Goal: Contribute content: Contribute content

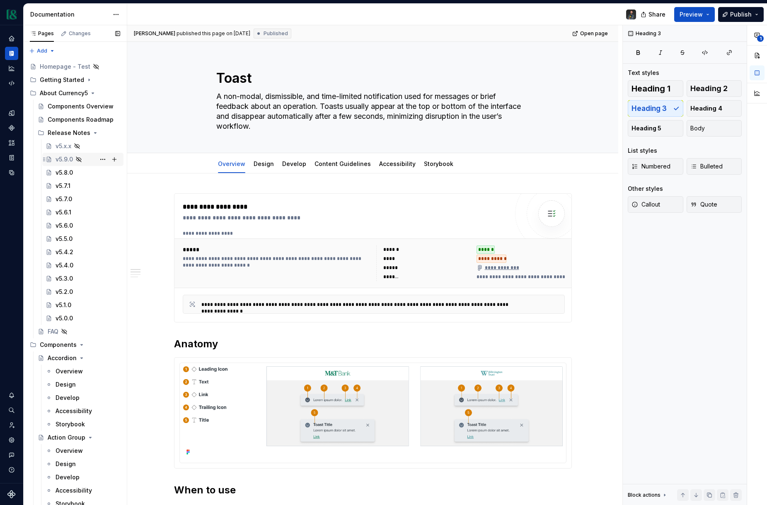
click at [66, 155] on div "v5.9.0" at bounding box center [63, 159] width 17 height 8
type textarea "*"
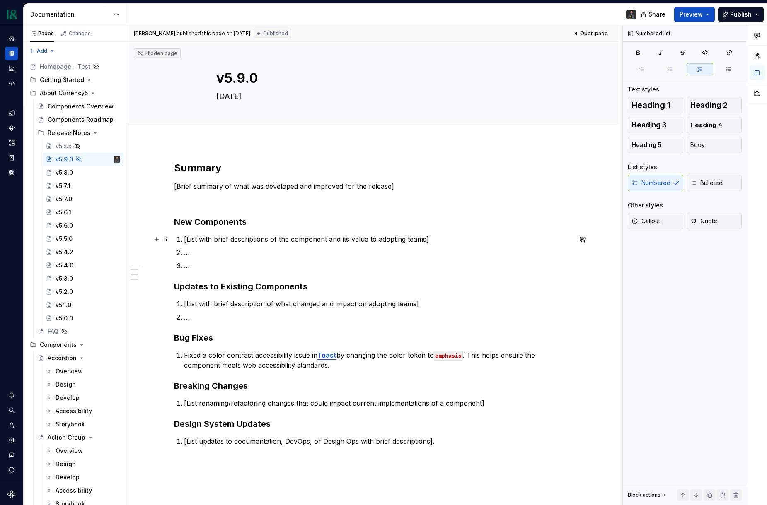
type textarea "*"
click at [185, 241] on li "[List with brief descriptions of the component and its value to adopting teams]" at bounding box center [378, 239] width 388 height 10
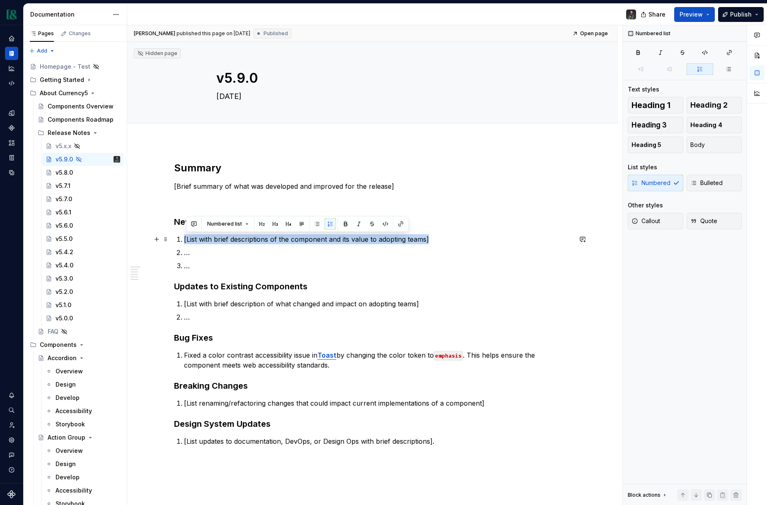
drag, startPoint x: 436, startPoint y: 239, endPoint x: 186, endPoint y: 239, distance: 249.3
click at [186, 239] on p "[List with brief descriptions of the component and its value to adopting teams]" at bounding box center [378, 239] width 388 height 10
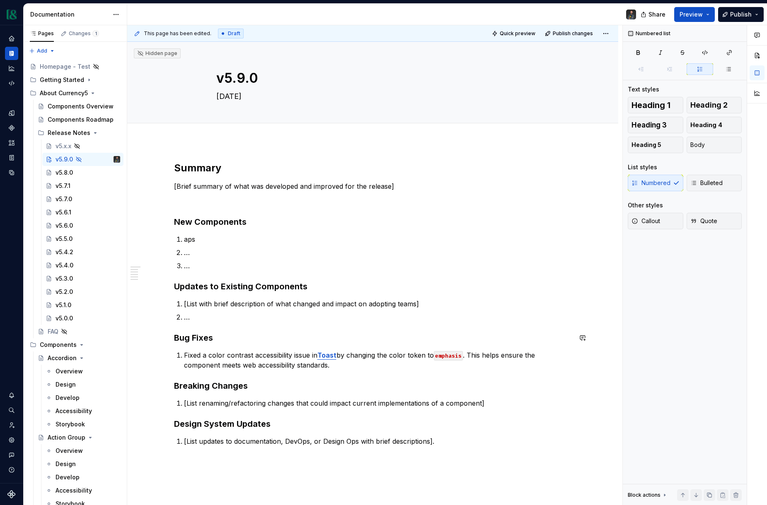
type textarea "*"
click at [398, 225] on button "button" at bounding box center [401, 224] width 12 height 12
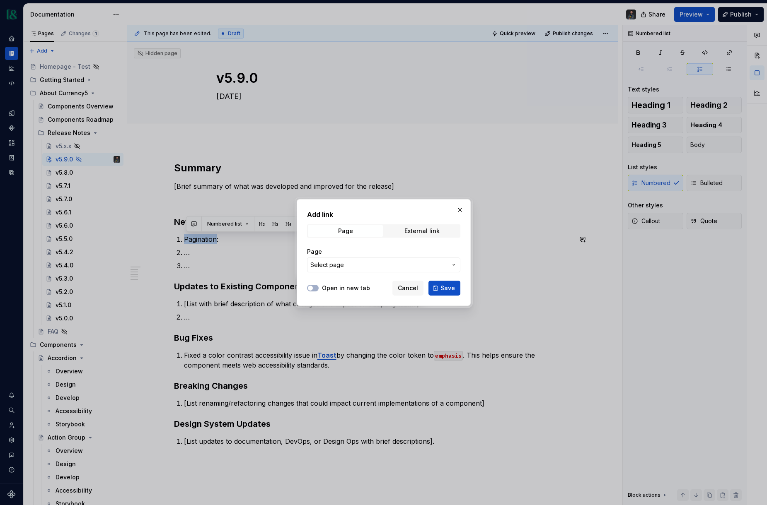
click at [335, 265] on span "Select page" at bounding box center [327, 265] width 34 height 8
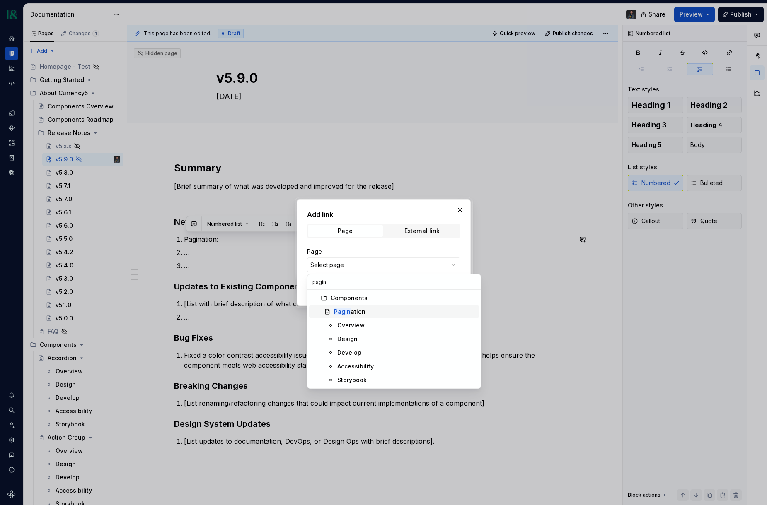
type input "pagin"
click at [371, 313] on div "Pagin ation" at bounding box center [405, 312] width 142 height 8
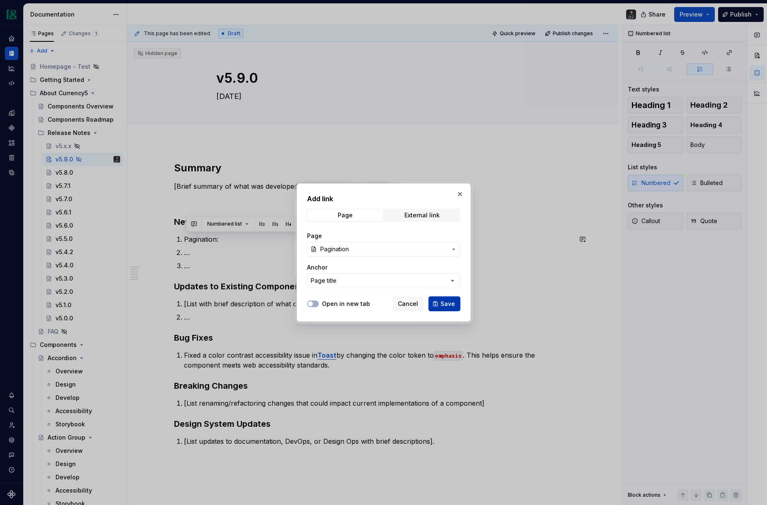
click at [444, 302] on span "Save" at bounding box center [447, 304] width 14 height 8
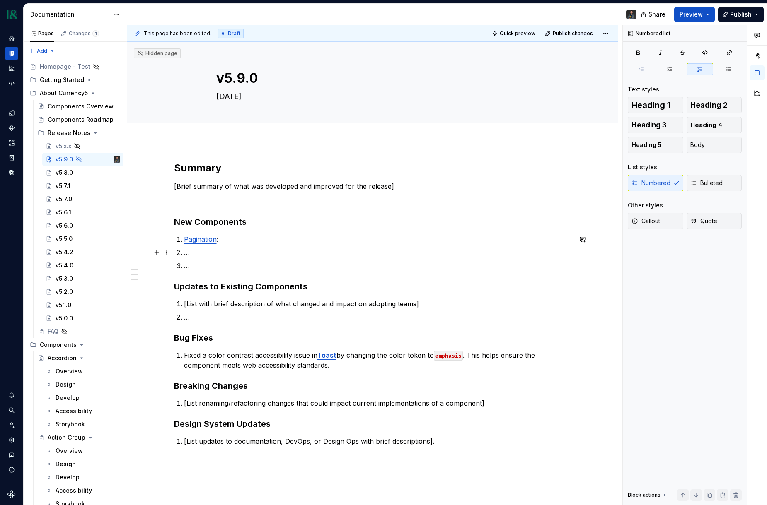
click at [338, 251] on p "…" at bounding box center [378, 253] width 388 height 10
click at [226, 240] on p "Pagination :" at bounding box center [378, 239] width 388 height 10
drag, startPoint x: 217, startPoint y: 253, endPoint x: 204, endPoint y: 253, distance: 12.8
click at [217, 253] on p "…" at bounding box center [378, 253] width 388 height 10
click at [401, 239] on button "button" at bounding box center [401, 238] width 12 height 12
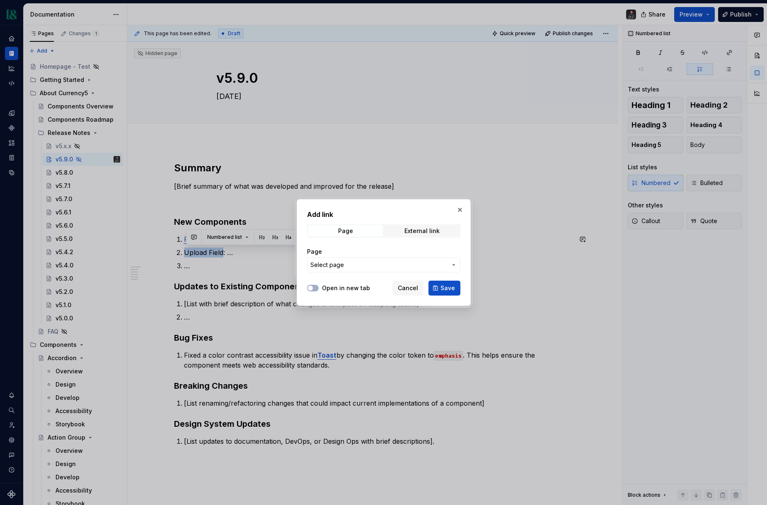
click at [365, 265] on span "Select page" at bounding box center [378, 265] width 137 height 8
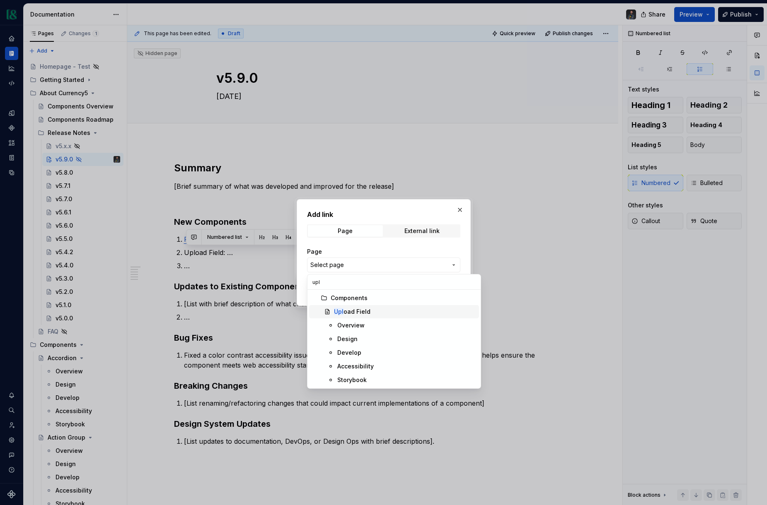
type input "upl"
click at [349, 312] on div "Upl oad Field" at bounding box center [352, 312] width 36 height 8
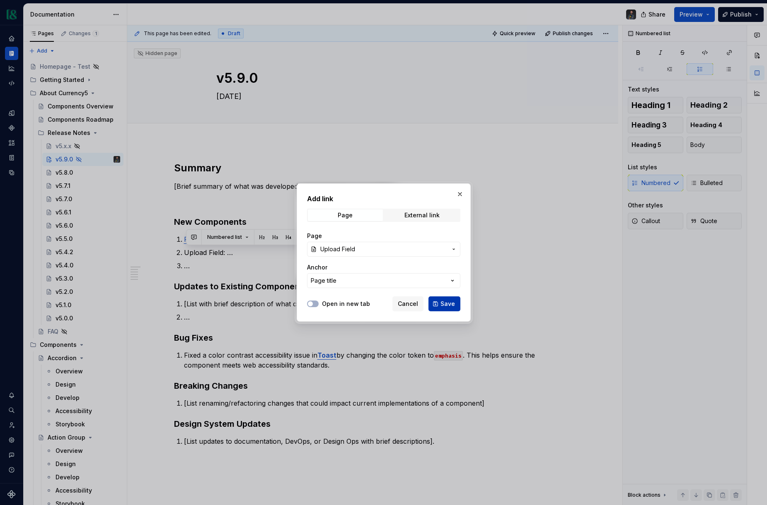
click at [439, 301] on button "Save" at bounding box center [444, 304] width 32 height 15
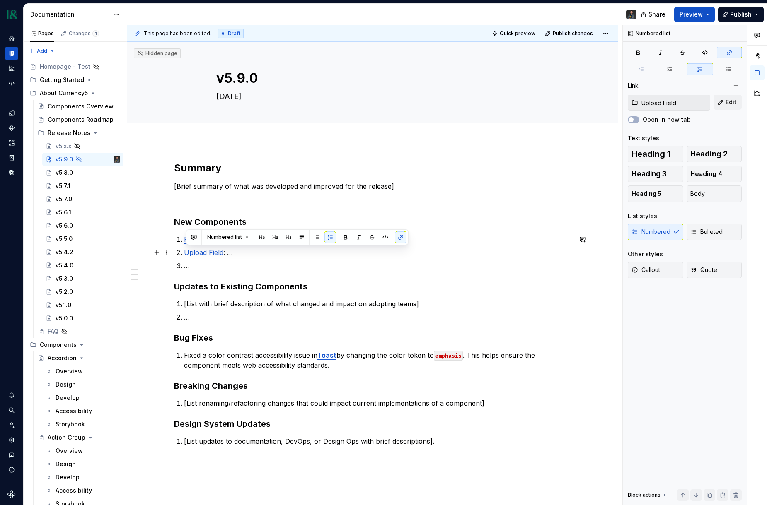
click at [276, 256] on p "Upload Field : …" at bounding box center [378, 253] width 388 height 10
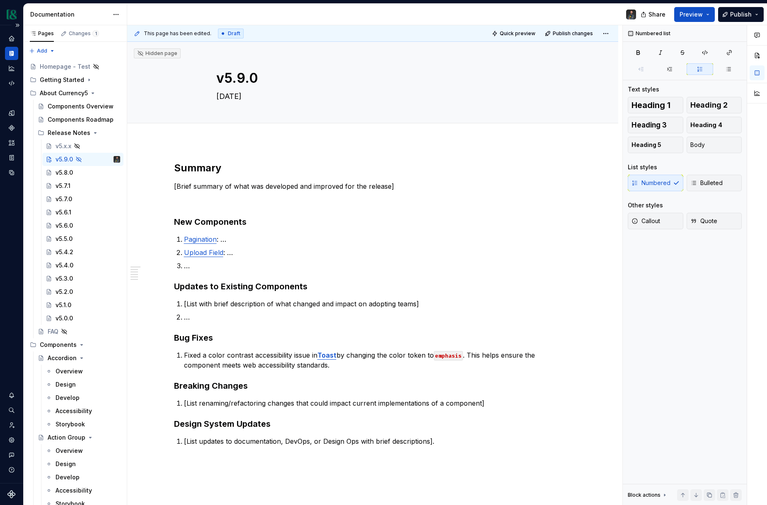
type textarea "*"
click at [332, 311] on ol "[List with brief description of what changed and impact on adopting teams] …" at bounding box center [378, 310] width 388 height 23
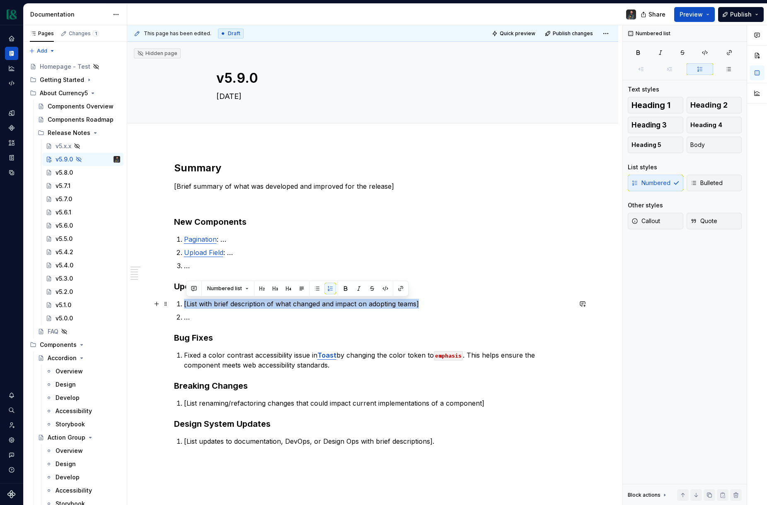
drag, startPoint x: 422, startPoint y: 305, endPoint x: 185, endPoint y: 302, distance: 237.3
click at [185, 302] on li "[List with brief description of what changed and impact on adopting teams]" at bounding box center [378, 304] width 388 height 10
click at [254, 304] on p "[List with brief description of what changed and impact on adopting teams]" at bounding box center [378, 304] width 388 height 10
drag, startPoint x: 424, startPoint y: 305, endPoint x: 183, endPoint y: 304, distance: 241.5
click at [184, 304] on li "[List with brief description of what changed and impact on adopting teams]" at bounding box center [378, 304] width 388 height 10
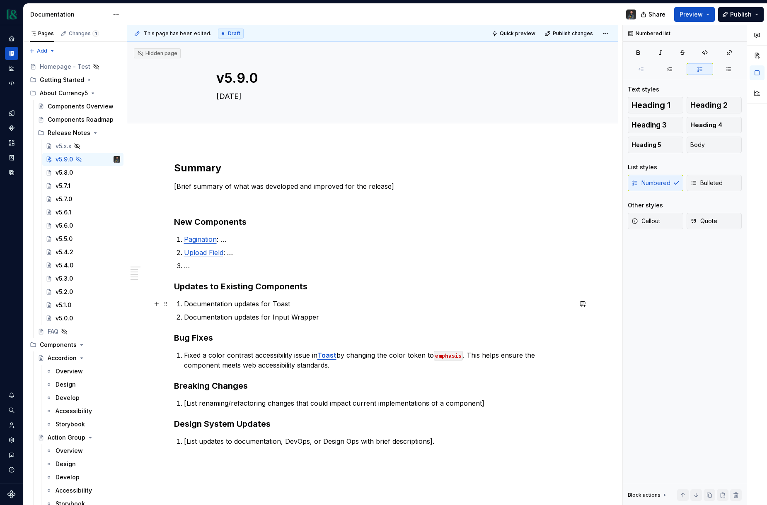
click at [186, 301] on p "Documentation updates for Toast" at bounding box center [378, 304] width 388 height 10
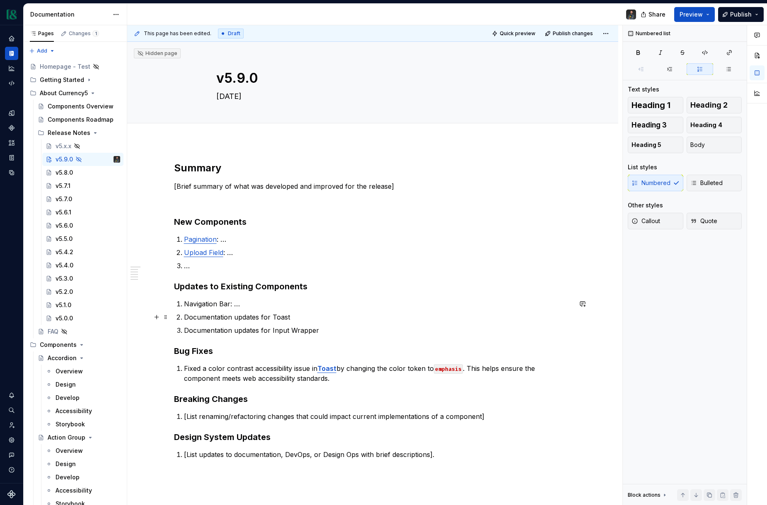
click at [193, 310] on ol "Navigation Bar: … Documentation updates for Toast Documentation updates for Inp…" at bounding box center [378, 317] width 388 height 36
drag, startPoint x: 187, startPoint y: 302, endPoint x: 232, endPoint y: 304, distance: 45.2
click at [232, 304] on p "Navigation Bar: …" at bounding box center [378, 304] width 388 height 10
click at [397, 289] on button "button" at bounding box center [401, 289] width 12 height 12
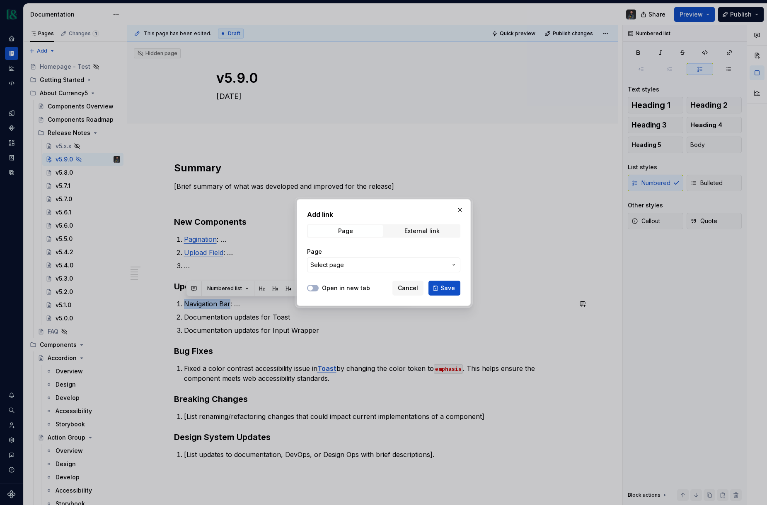
click at [356, 264] on span "Select page" at bounding box center [378, 265] width 137 height 8
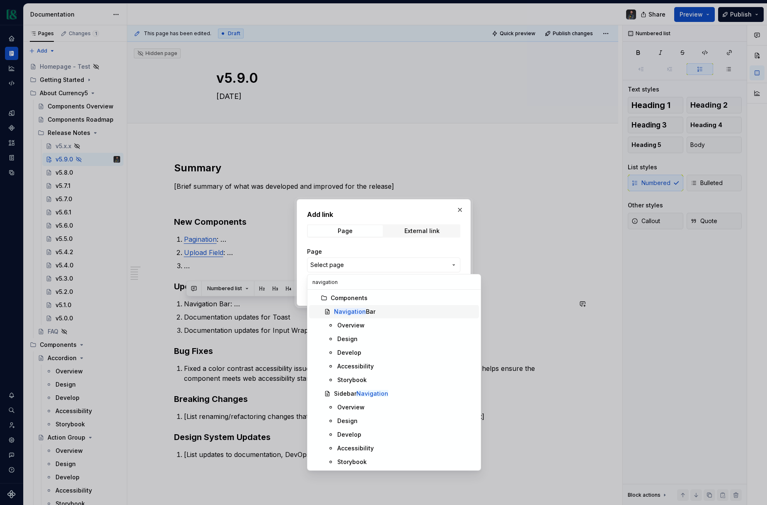
type input "navigation"
click at [352, 311] on mark "Navigation" at bounding box center [350, 311] width 32 height 7
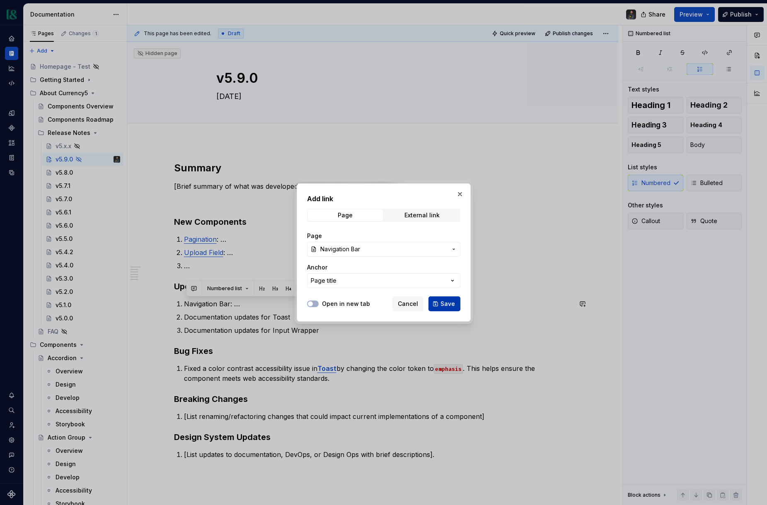
click at [436, 298] on button "Save" at bounding box center [444, 304] width 32 height 15
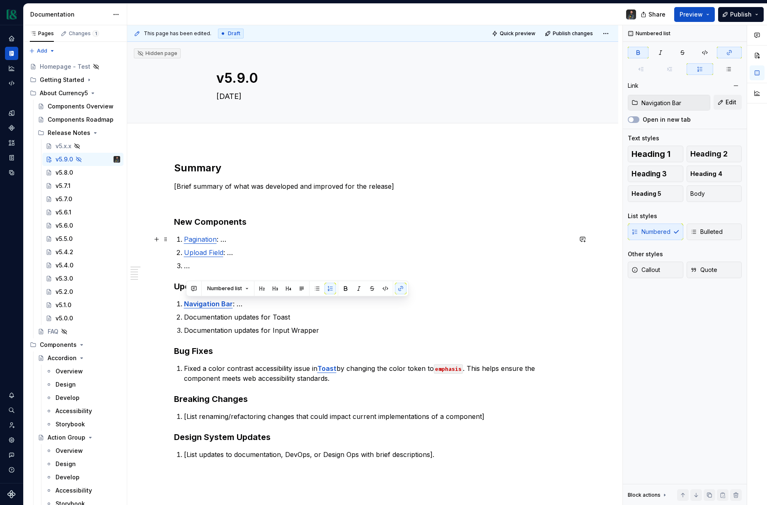
type input "Pagination"
click at [205, 241] on link "Pagination" at bounding box center [200, 239] width 33 height 8
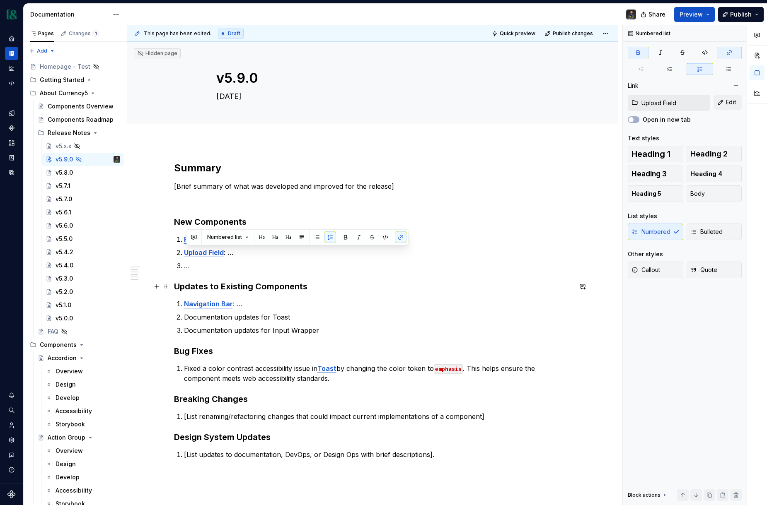
click at [402, 291] on h3 "Updates to Existing Components" at bounding box center [373, 287] width 398 height 12
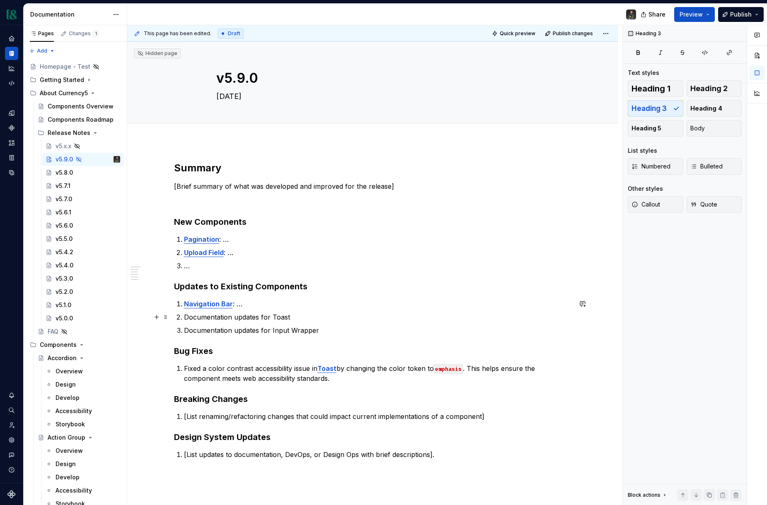
click at [274, 317] on p "Documentation updates for Toast" at bounding box center [378, 317] width 388 height 10
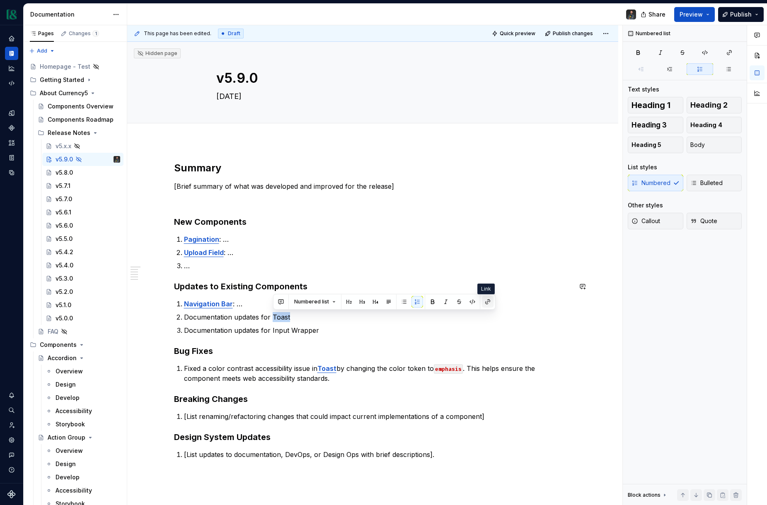
click at [485, 299] on button "button" at bounding box center [488, 302] width 12 height 12
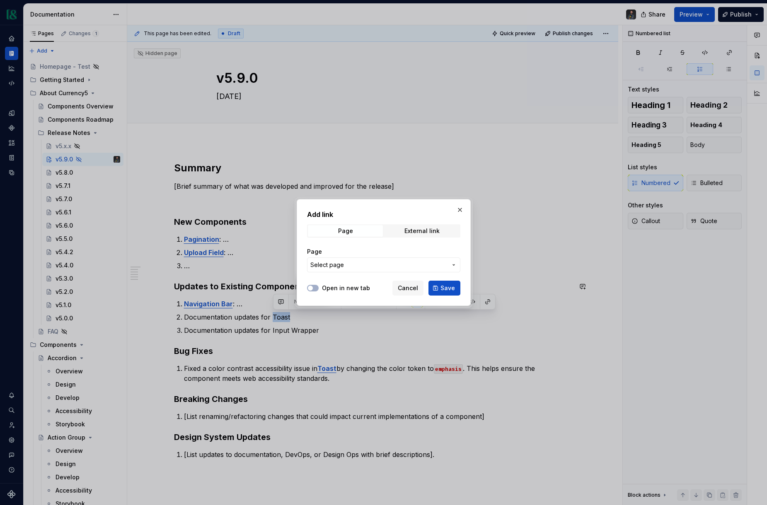
click at [389, 264] on span "Select page" at bounding box center [378, 265] width 137 height 8
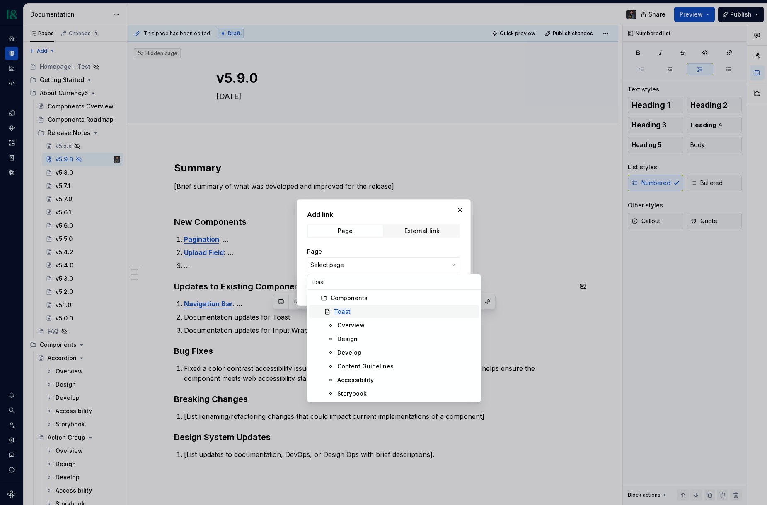
type input "toast"
click at [358, 311] on div "Toast" at bounding box center [405, 312] width 142 height 8
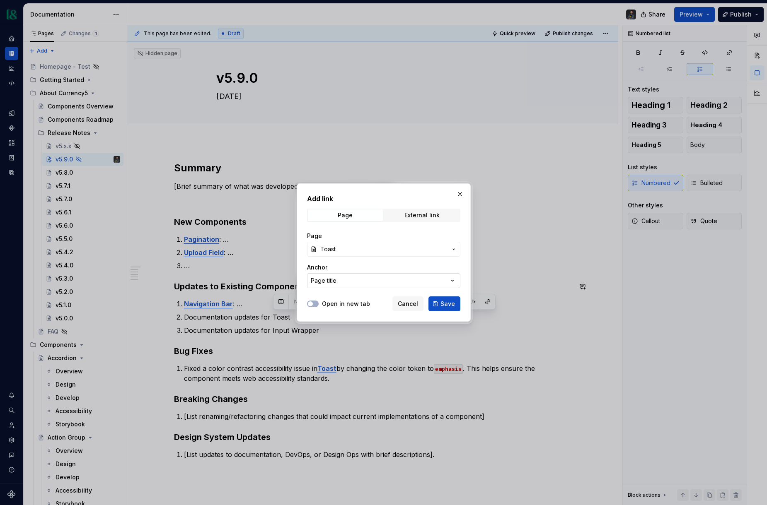
click at [367, 284] on button "Page title" at bounding box center [383, 280] width 153 height 15
click at [367, 284] on div "Add link Page External link Page Toast Anchor Page title Open in new tab Cancel…" at bounding box center [383, 252] width 767 height 505
click at [449, 303] on span "Save" at bounding box center [447, 304] width 14 height 8
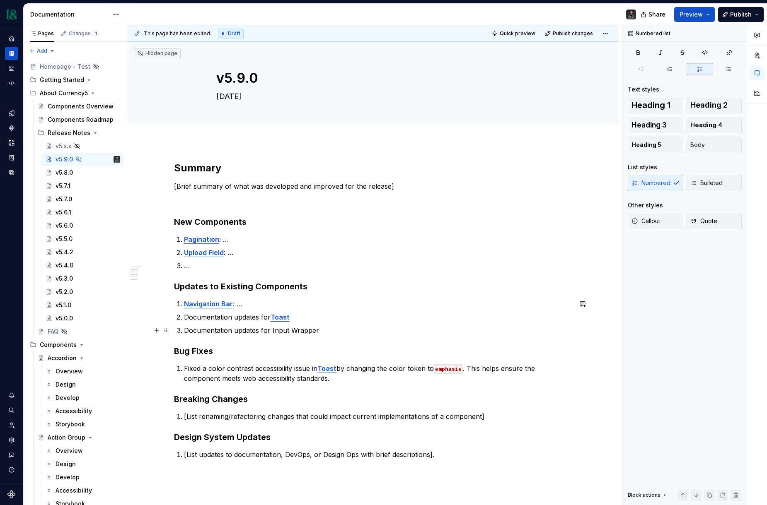
drag, startPoint x: 311, startPoint y: 330, endPoint x: 332, endPoint y: 338, distance: 21.6
click at [313, 331] on p "Documentation updates for Input Wrapper" at bounding box center [378, 331] width 388 height 10
click at [485, 314] on button "button" at bounding box center [488, 315] width 12 height 12
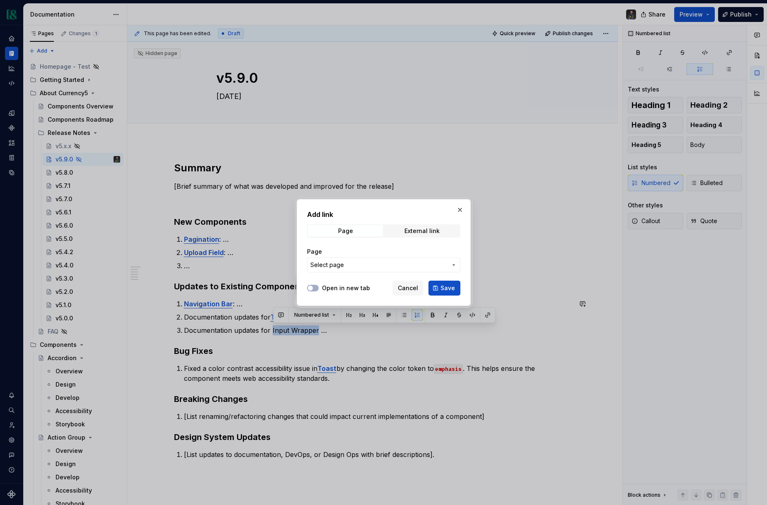
click at [406, 261] on span "Select page" at bounding box center [378, 265] width 137 height 8
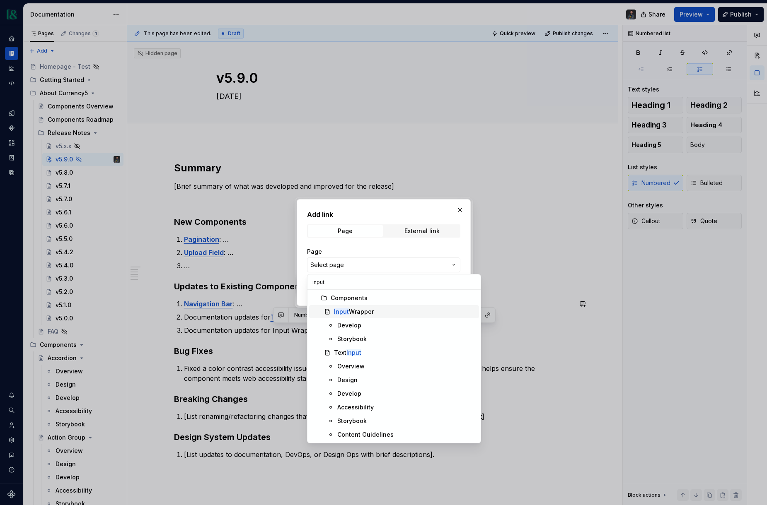
type input "input"
click at [380, 311] on div "Input Wrapper" at bounding box center [405, 312] width 142 height 8
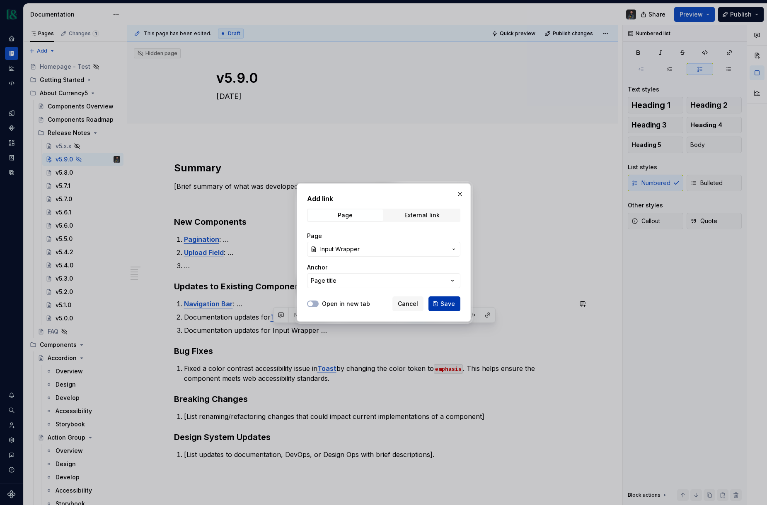
click at [449, 305] on span "Save" at bounding box center [447, 304] width 14 height 8
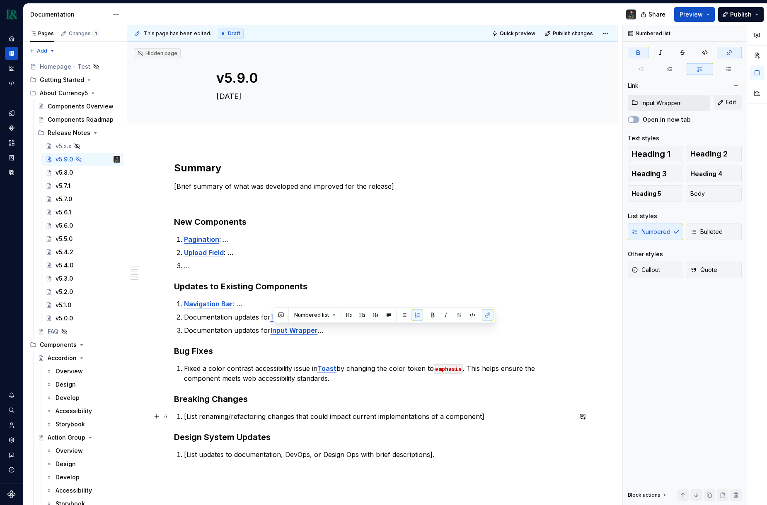
click at [362, 415] on p "[List renaming/refactoring changes that could impact current implementations of…" at bounding box center [378, 417] width 388 height 10
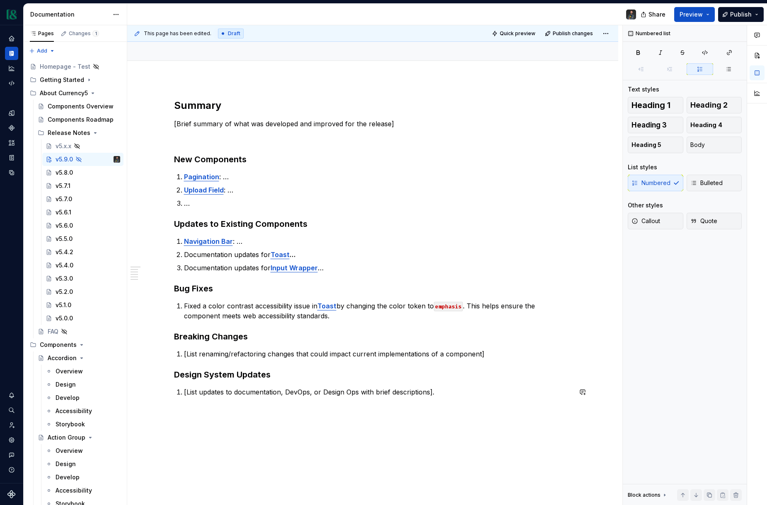
scroll to position [150, 0]
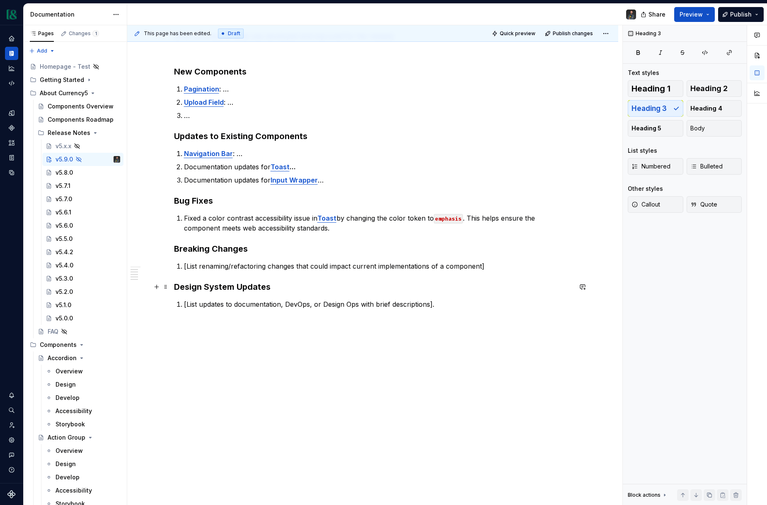
click at [300, 290] on h3 "Design System Updates" at bounding box center [373, 287] width 398 height 12
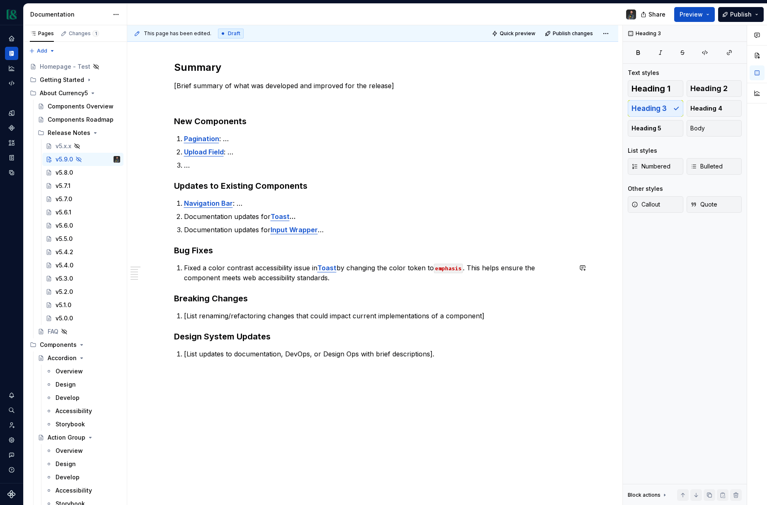
scroll to position [0, 0]
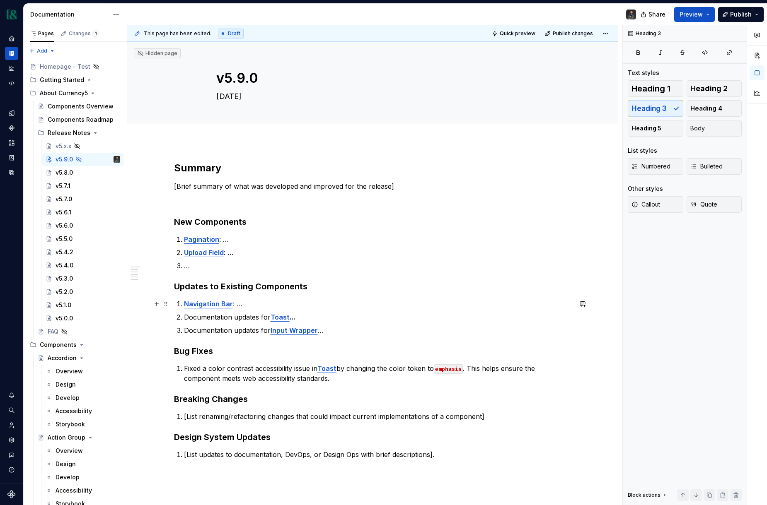
click at [246, 305] on p "Navigation Bar : …" at bounding box center [378, 304] width 388 height 10
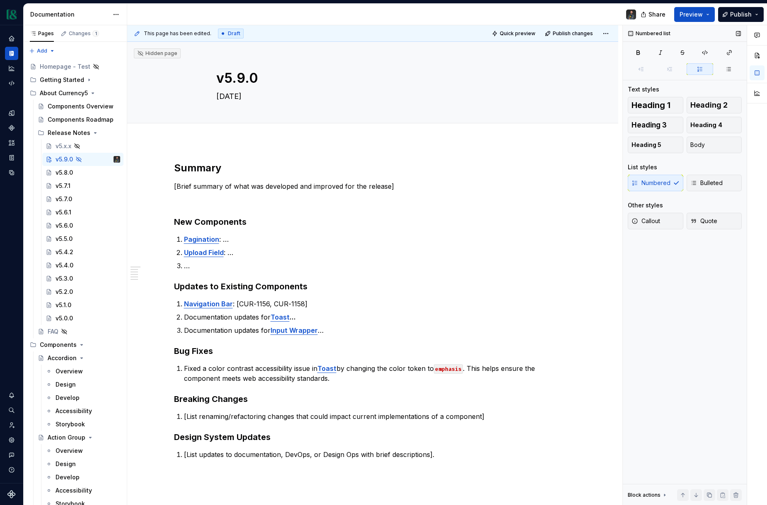
type textarea "*"
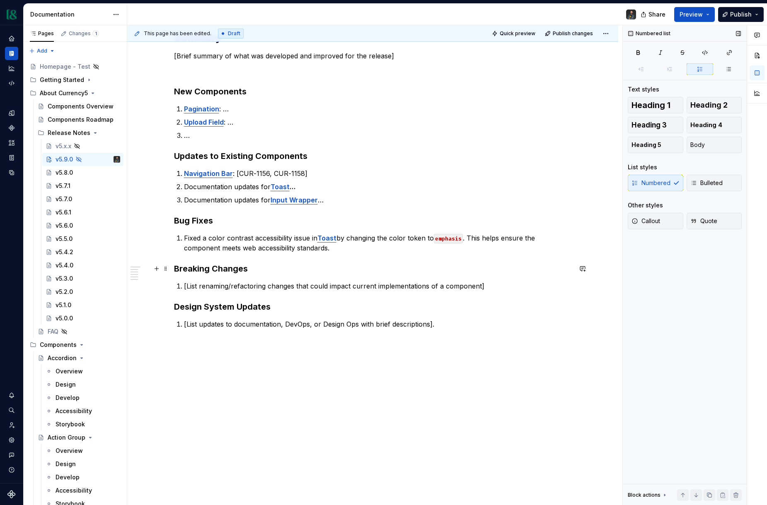
scroll to position [111, 0]
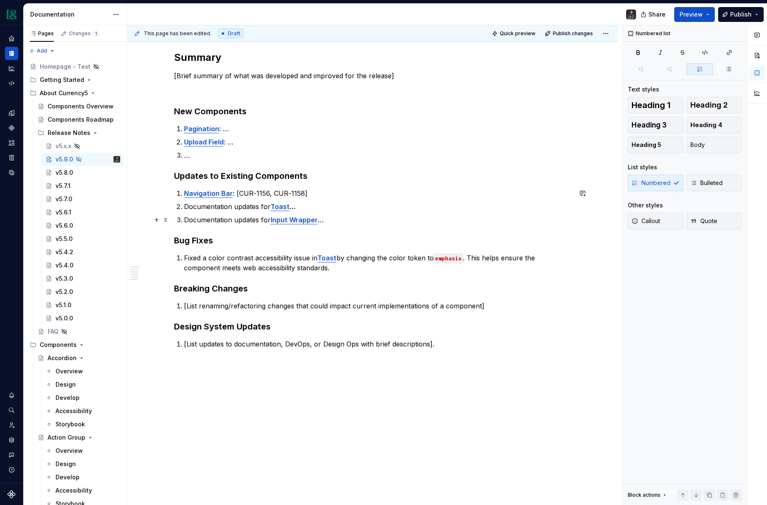
click at [345, 218] on p "Documentation updates for Input Wrapper …" at bounding box center [378, 220] width 388 height 10
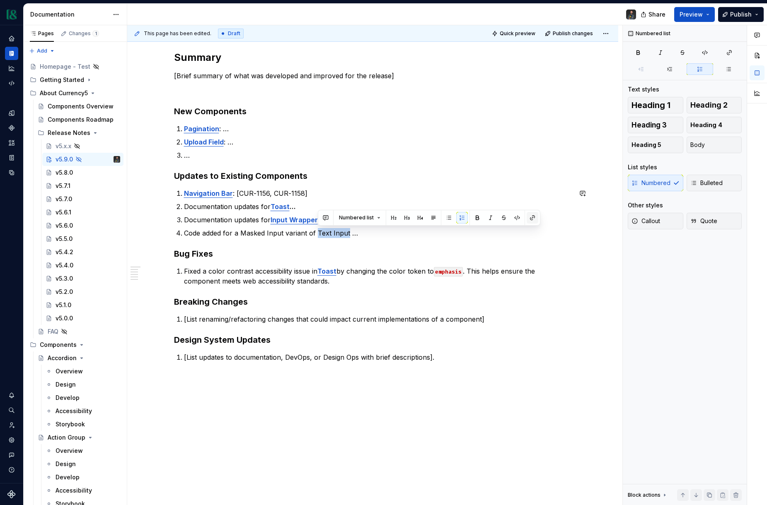
click at [529, 217] on button "button" at bounding box center [532, 218] width 12 height 12
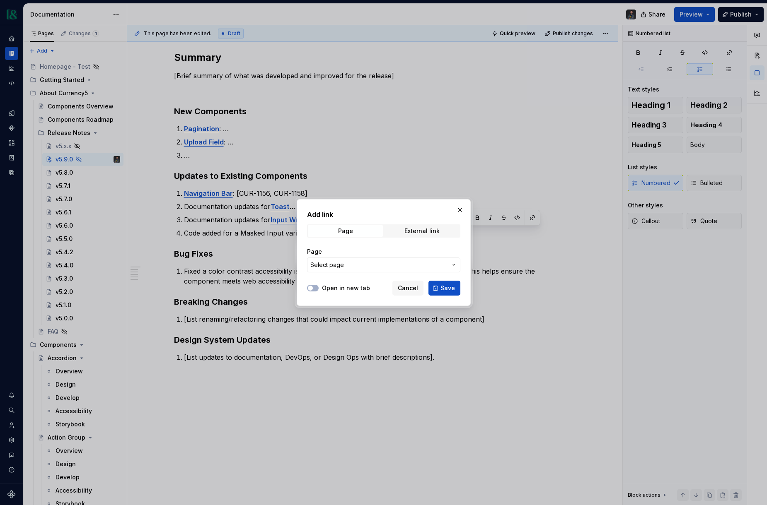
click at [346, 269] on span "Select page" at bounding box center [378, 265] width 137 height 8
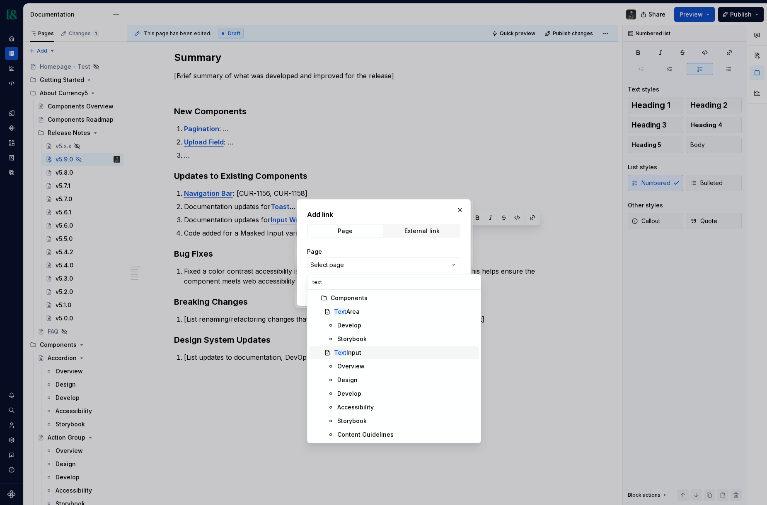
type input "text"
click at [366, 354] on div "Text Input" at bounding box center [405, 353] width 142 height 8
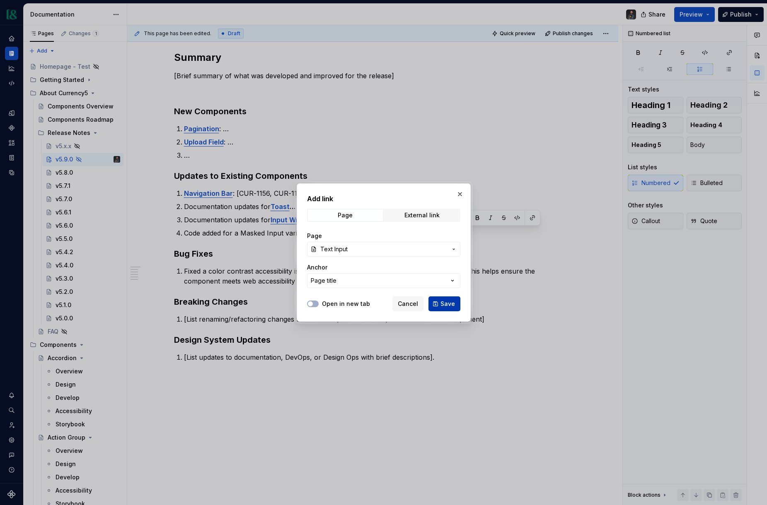
click at [442, 306] on span "Save" at bounding box center [447, 304] width 14 height 8
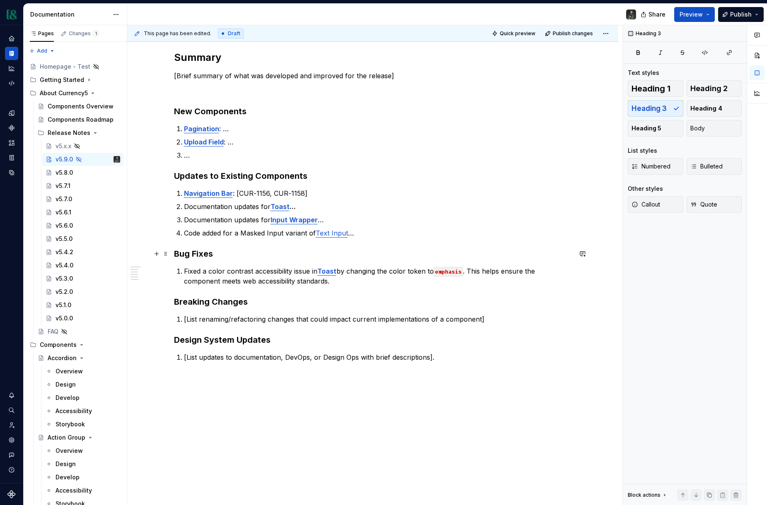
click at [372, 255] on h3 "Bug Fixes" at bounding box center [373, 254] width 398 height 12
click at [362, 233] on p "Code added for a Masked Input variant of Text Input …" at bounding box center [378, 233] width 388 height 10
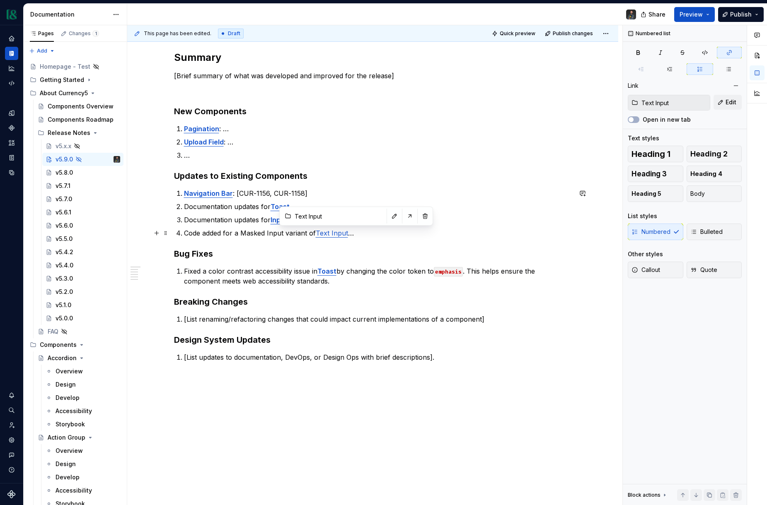
click at [345, 232] on link "Text Input" at bounding box center [332, 233] width 32 height 8
click at [232, 235] on p "Code added for a Masked Input variant of Text Input …" at bounding box center [378, 233] width 388 height 10
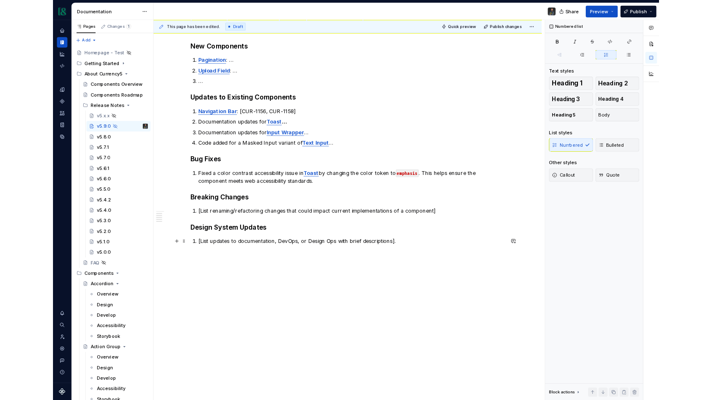
scroll to position [0, 0]
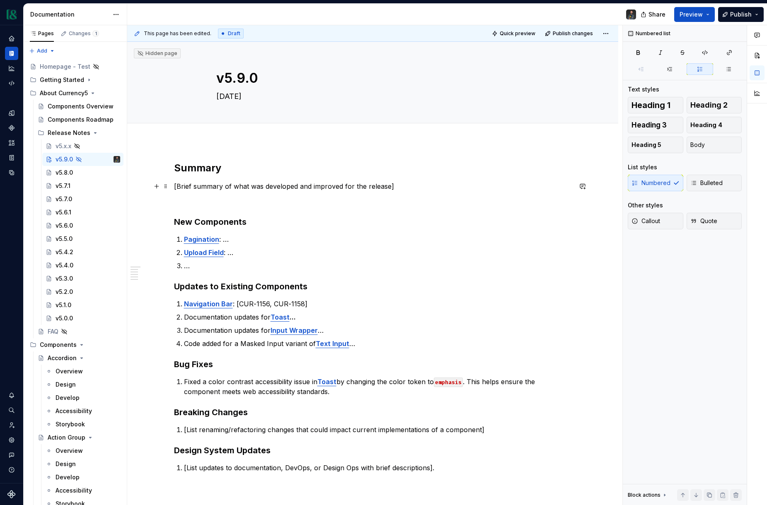
click at [398, 187] on p "[Brief summary of what was developed and improved for the release]" at bounding box center [373, 186] width 398 height 10
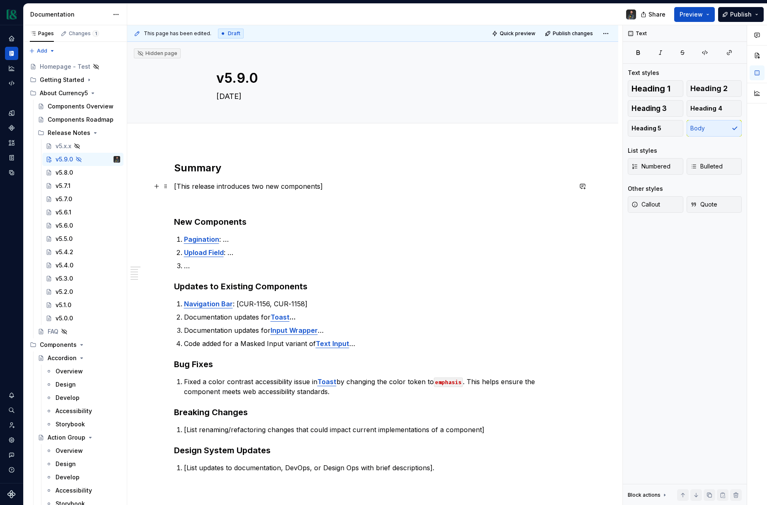
click at [246, 184] on p "[This release introduces two new components]" at bounding box center [373, 186] width 398 height 10
click at [311, 185] on p "[This release includes two new components, updates to existing components, and …" at bounding box center [373, 186] width 398 height 10
click at [464, 188] on p "[This release includes two new components, updates to existing components, and …" at bounding box center [373, 186] width 398 height 10
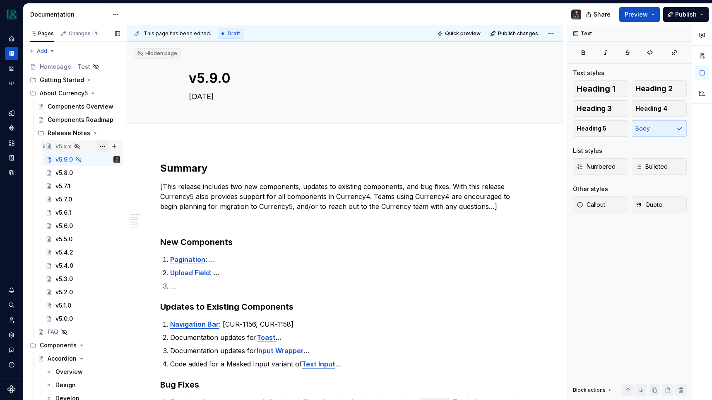
click at [100, 145] on button "Page tree" at bounding box center [103, 146] width 12 height 12
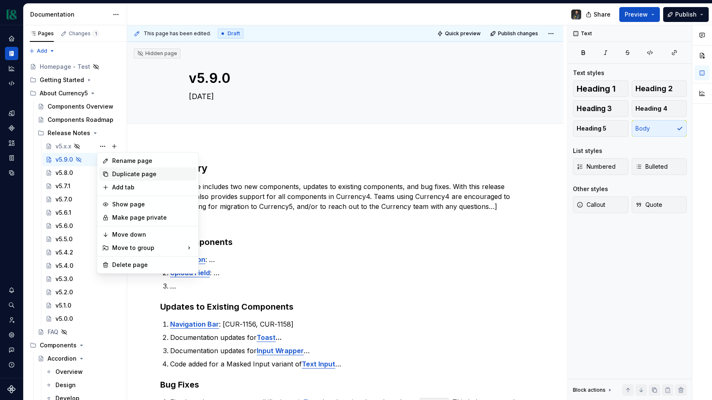
click at [134, 174] on div "Duplicate page" at bounding box center [152, 174] width 81 height 8
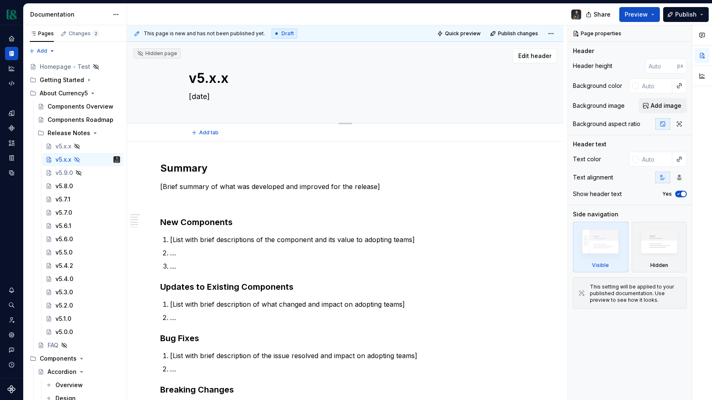
click at [217, 78] on textarea "v5.x.x" at bounding box center [343, 78] width 313 height 20
click at [216, 80] on textarea "v5.x.x" at bounding box center [343, 78] width 313 height 20
type textarea "*"
type textarea "v5..x"
type textarea "*"
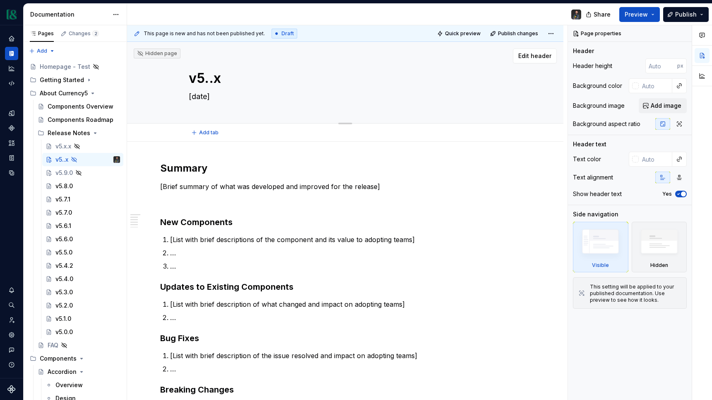
type textarea "v5.1.x"
type textarea "*"
type textarea "v5.10.x"
type textarea "*"
type textarea "v5.10.0"
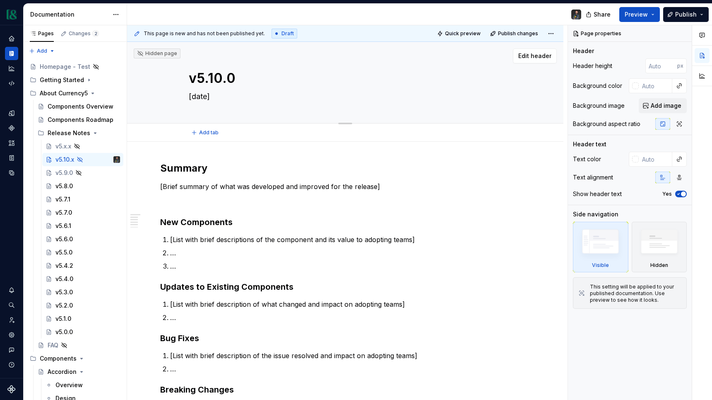
type textarea "*"
type textarea "v5.10.0"
click at [219, 98] on textarea "[date]" at bounding box center [343, 96] width 313 height 13
type textarea "*"
type textarea "N"
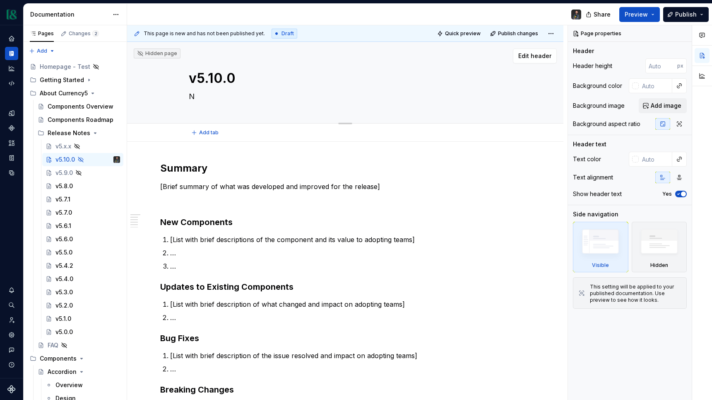
type textarea "*"
type textarea "Nov"
type textarea "*"
type textarea "Nove"
type textarea "*"
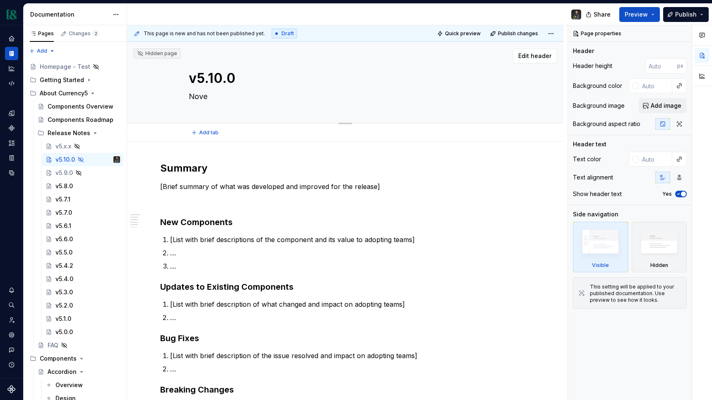
type textarea "Novem"
type textarea "*"
type textarea "Novemb"
type textarea "*"
type textarea "Novembe"
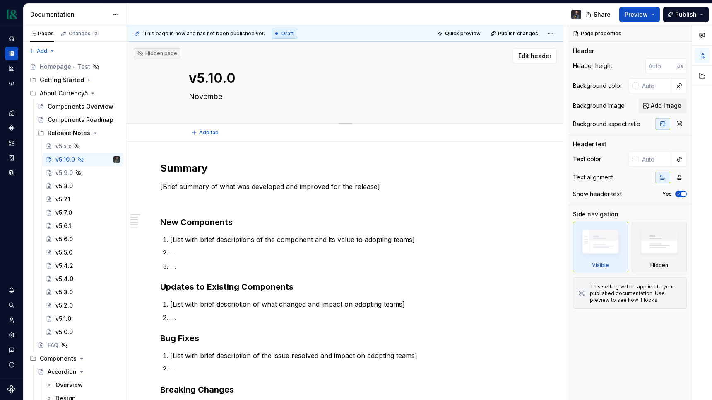
type textarea "*"
type textarea "November"
type textarea "*"
type textarea "November"
type textarea "*"
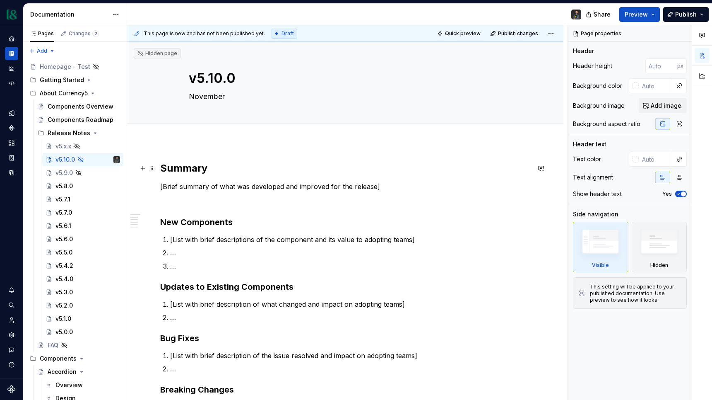
type textarea "November x"
type textarea "*"
type textarea "November xx"
type textarea "*"
type textarea "November xx,"
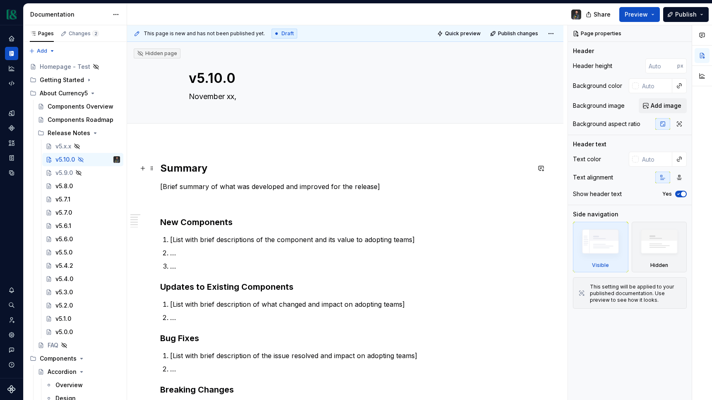
type textarea "*"
type textarea "November xx,"
type textarea "*"
type textarea "November xx, 2"
type textarea "*"
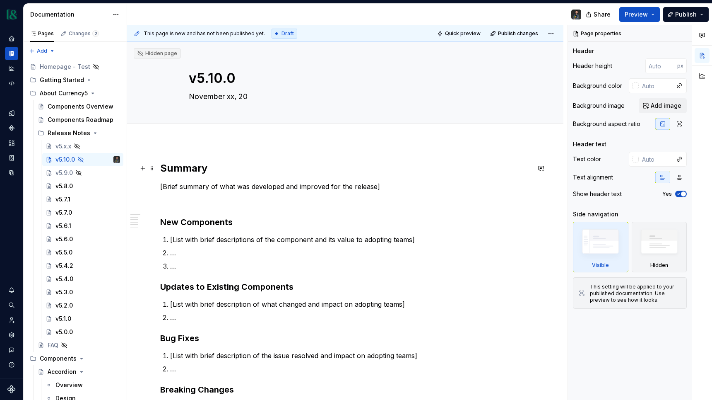
type textarea "November xx, 202"
type textarea "*"
type textarea "November xx, 2025"
type textarea "*"
type textarea "November xx, 2025"
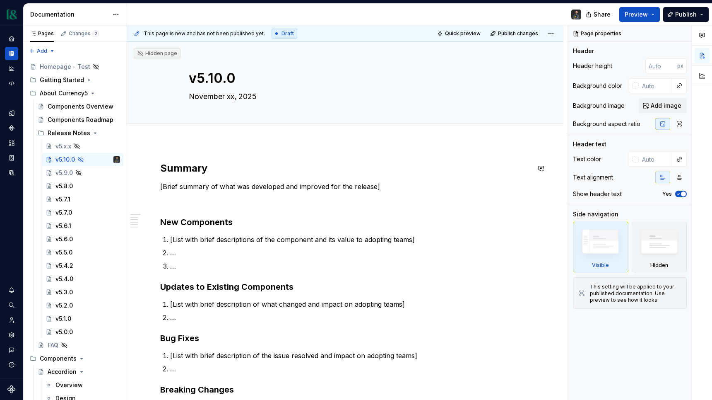
click at [226, 161] on div "Summary [Brief summary of what was developed and improved for the release] New …" at bounding box center [345, 378] width 437 height 473
click at [218, 156] on div "Summary [Brief summary of what was developed and improved for the release] New …" at bounding box center [345, 378] width 437 height 473
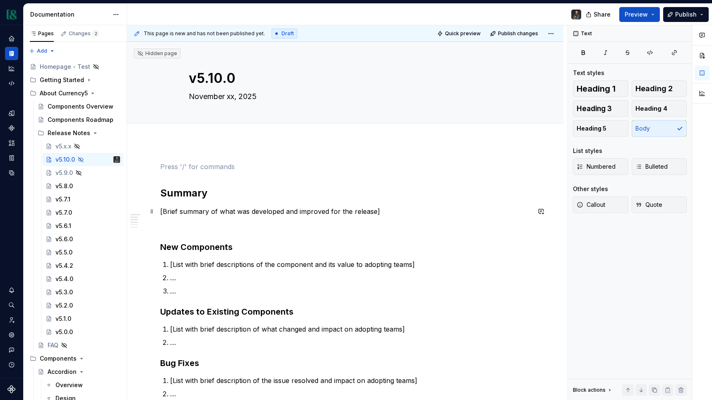
scroll to position [87, 0]
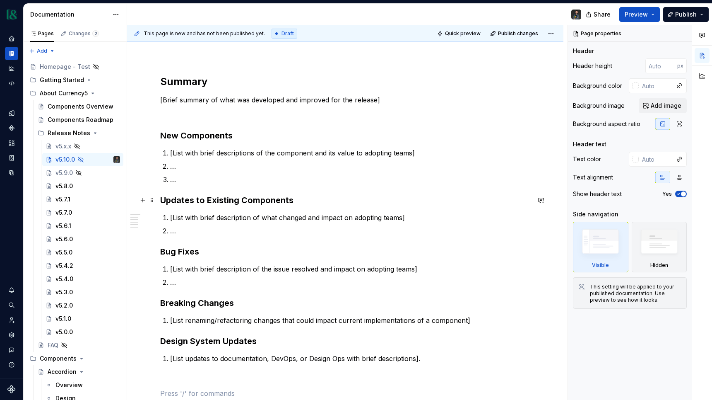
click at [235, 197] on h3 "Updates to Existing Components" at bounding box center [345, 200] width 370 height 12
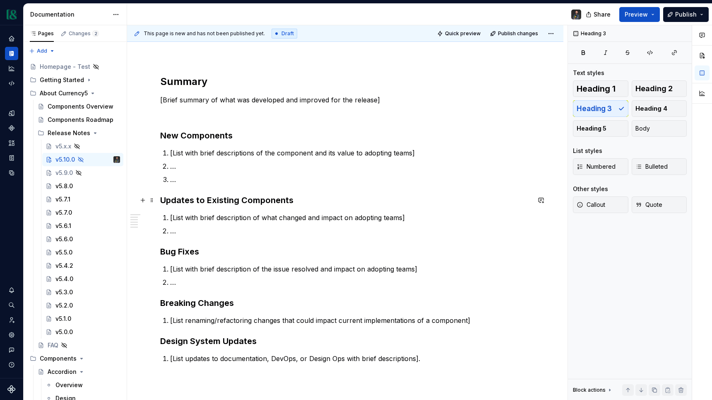
scroll to position [0, 0]
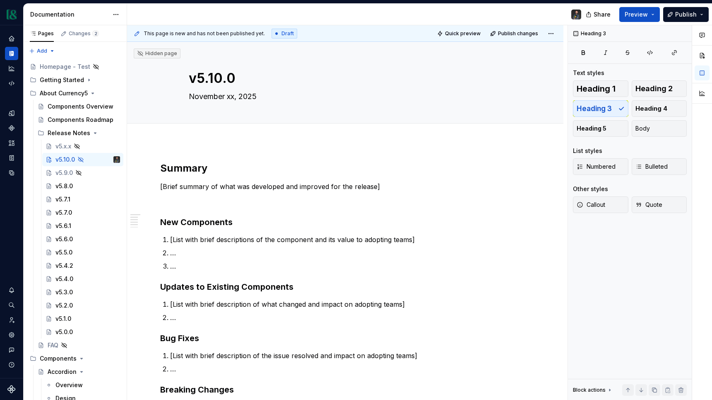
type textarea "*"
